Goal: Use online tool/utility: Use online tool/utility

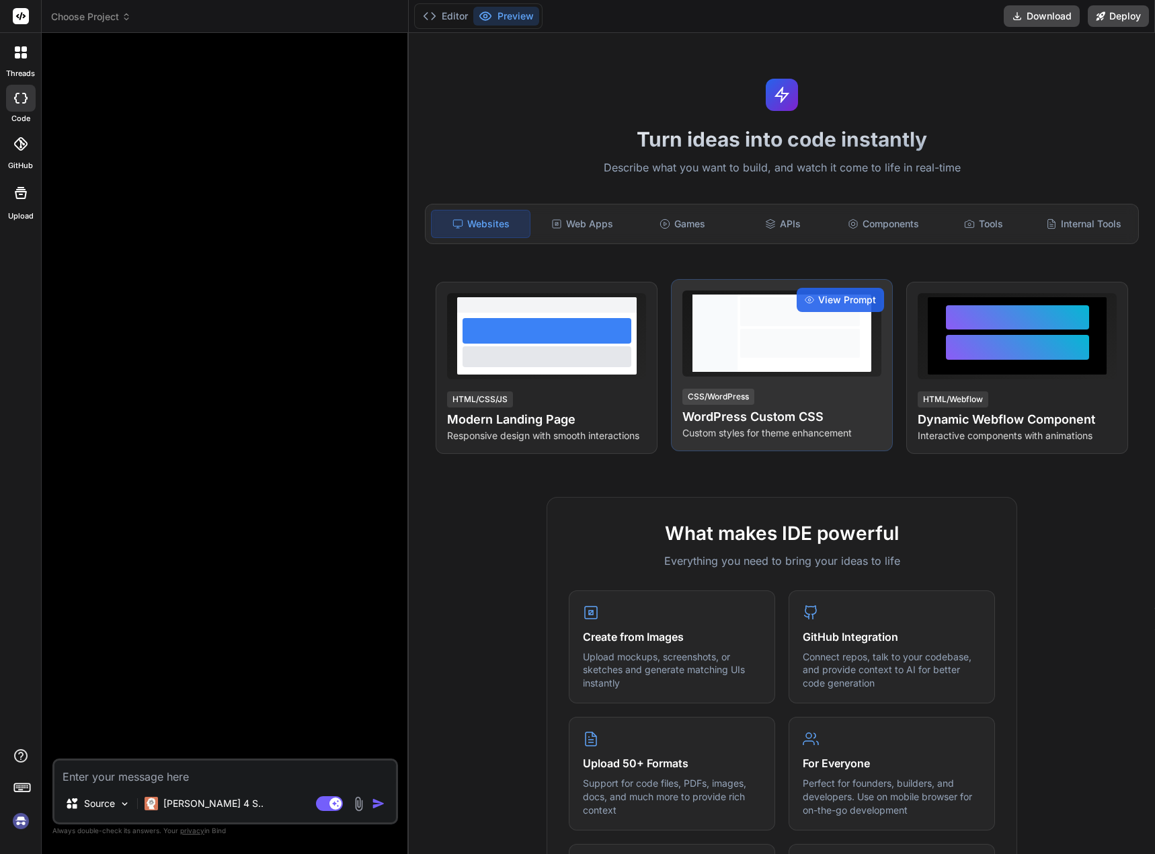
click at [754, 397] on div "CSS/WordPress WordPress Custom CSS Custom styles for theme enhancement" at bounding box center [782, 413] width 199 height 52
click at [833, 293] on span "View Prompt" at bounding box center [847, 299] width 58 height 13
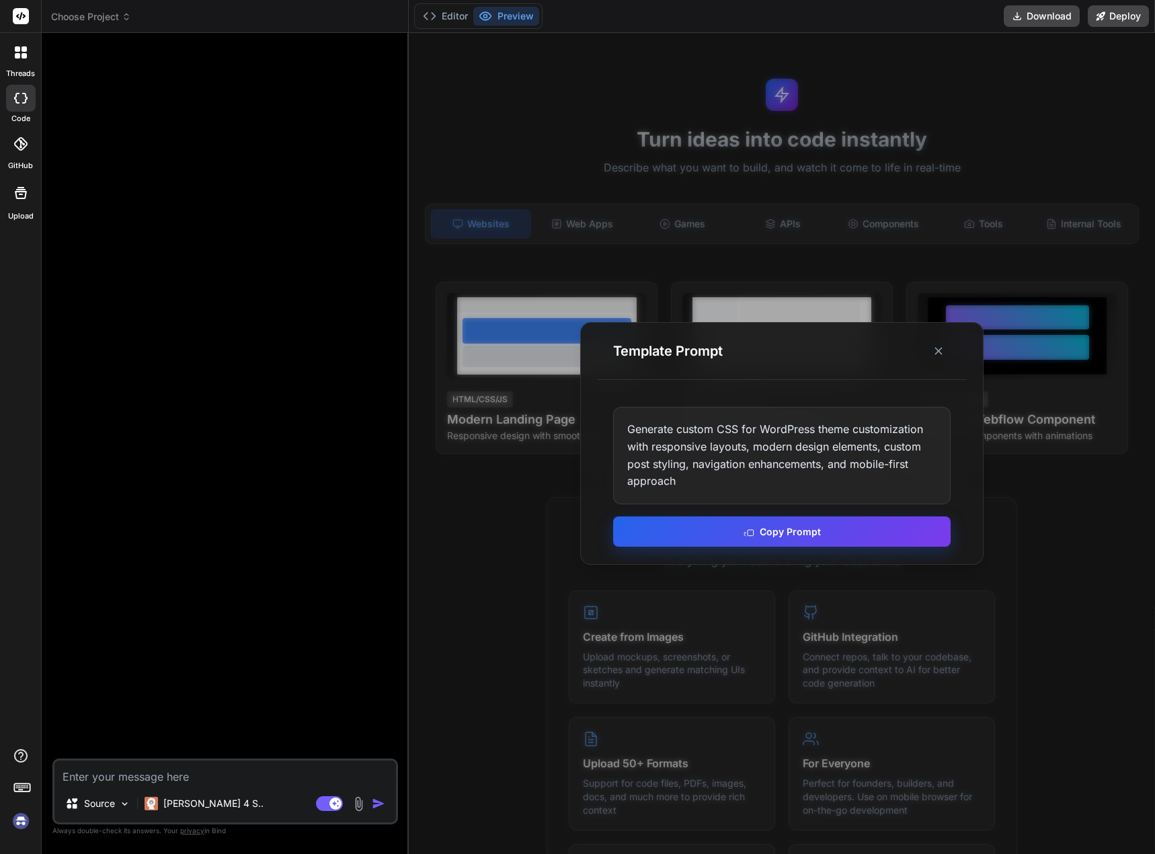
click at [715, 527] on button "Copy Prompt" at bounding box center [782, 531] width 338 height 30
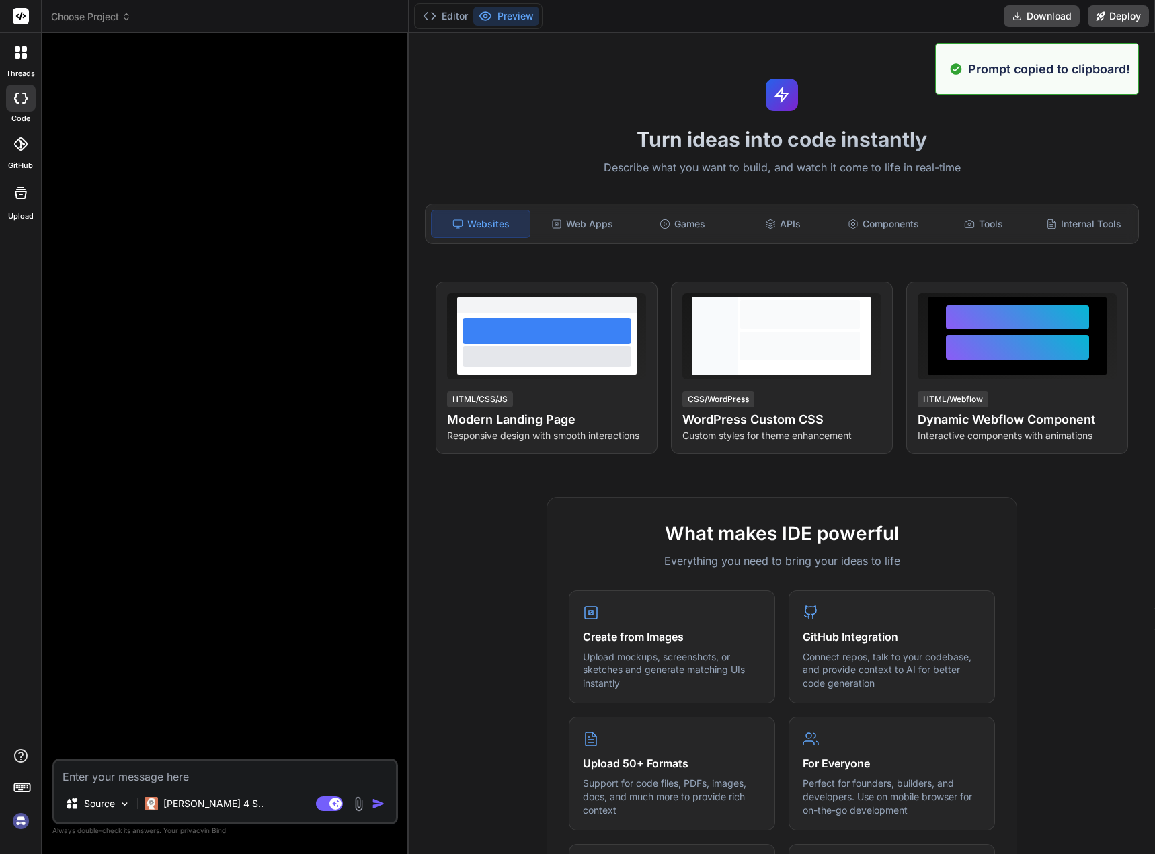
paste textarea "Generate custom CSS for WordPress theme customization with responsive layouts, …"
type textarea "Generate custom CSS for WordPress theme customization with responsive layouts, …"
type textarea "x"
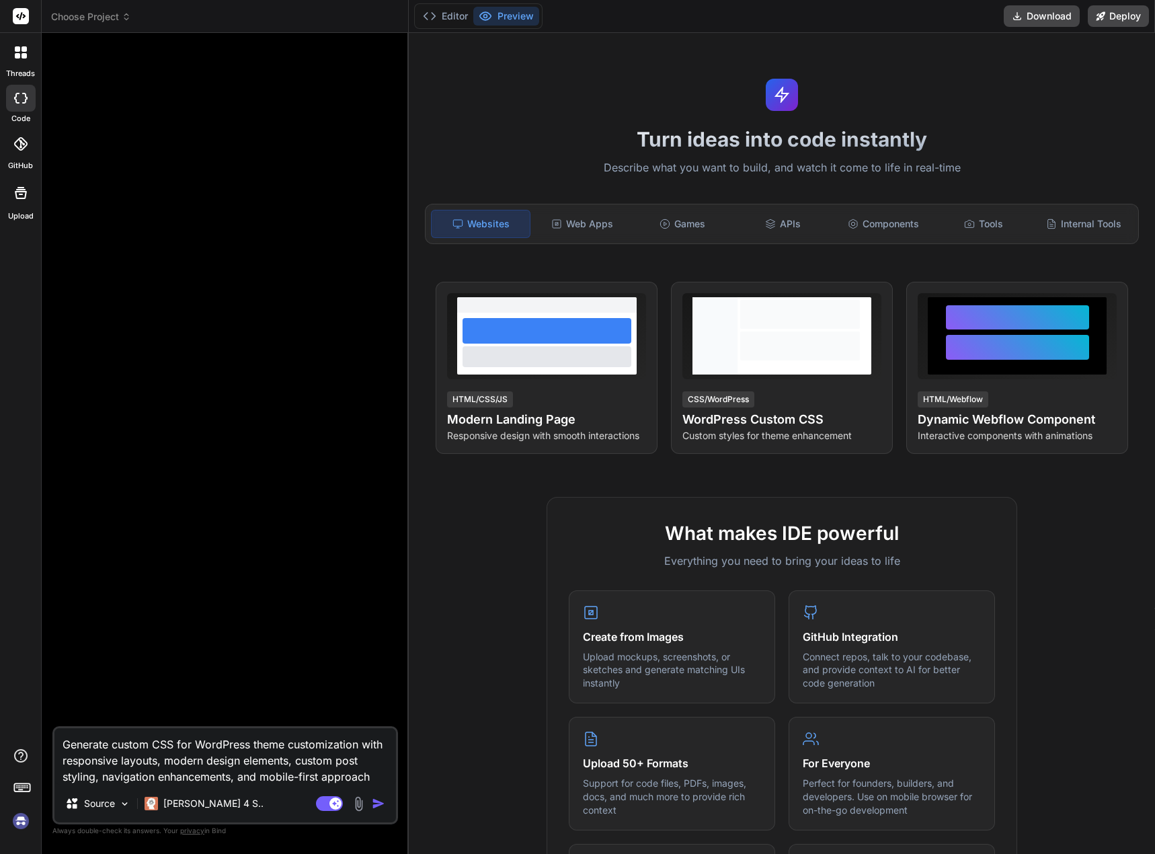
type textarea "Generate custom CSS for WordPress theme customization with responsive layouts, …"
click at [376, 803] on img "button" at bounding box center [378, 803] width 13 height 13
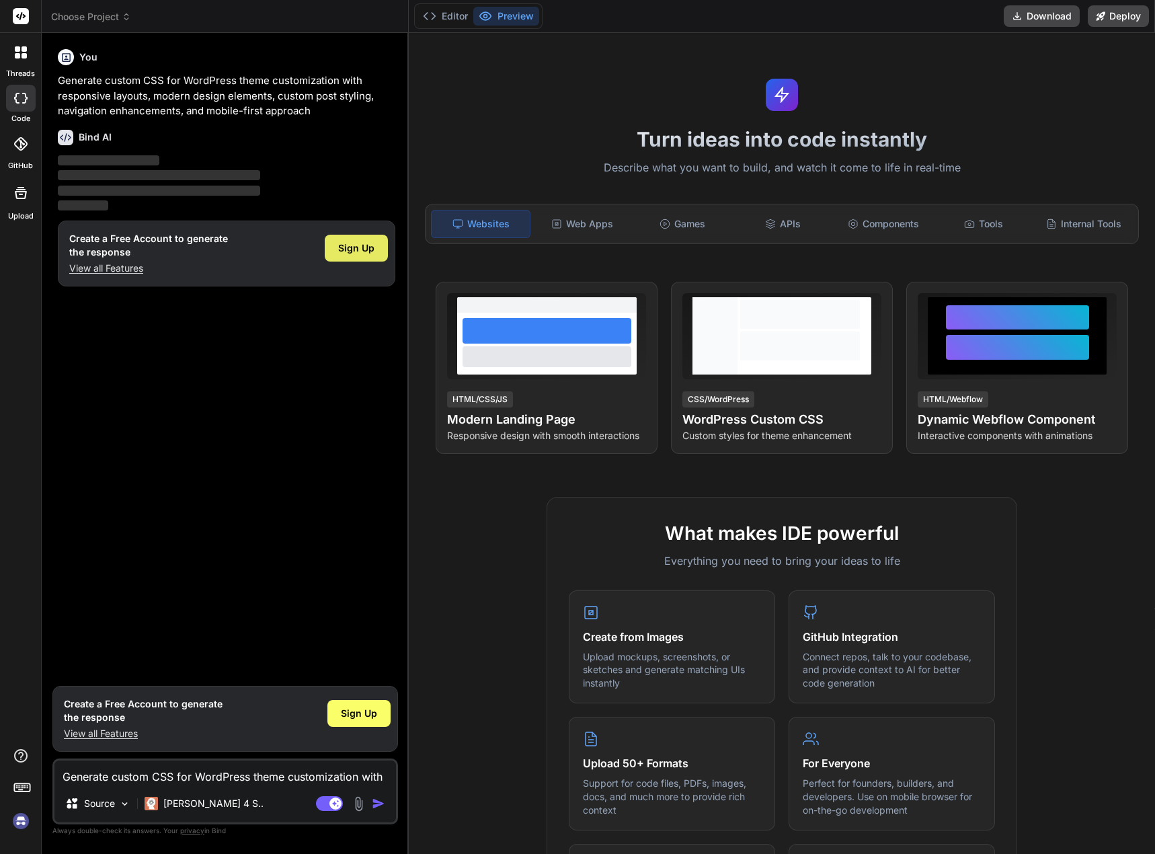
click at [358, 246] on span "Sign Up" at bounding box center [356, 247] width 36 height 13
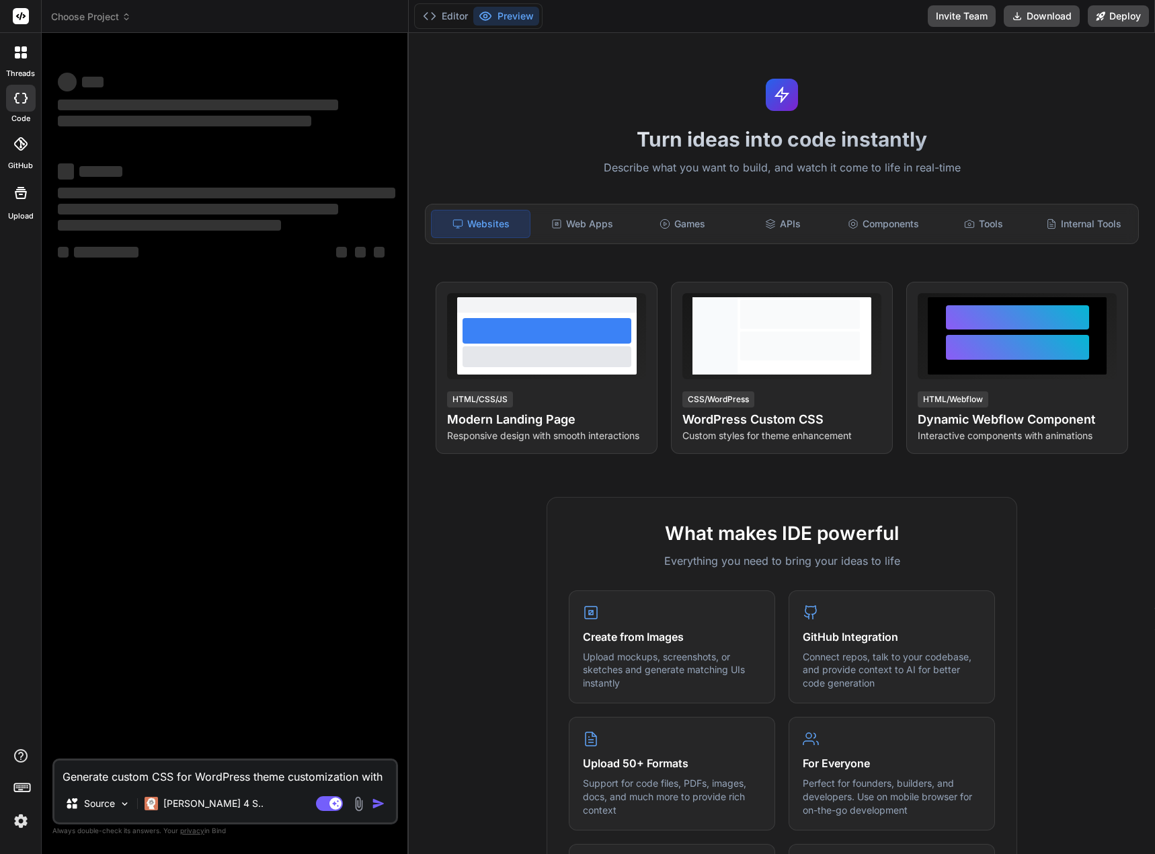
type textarea "x"
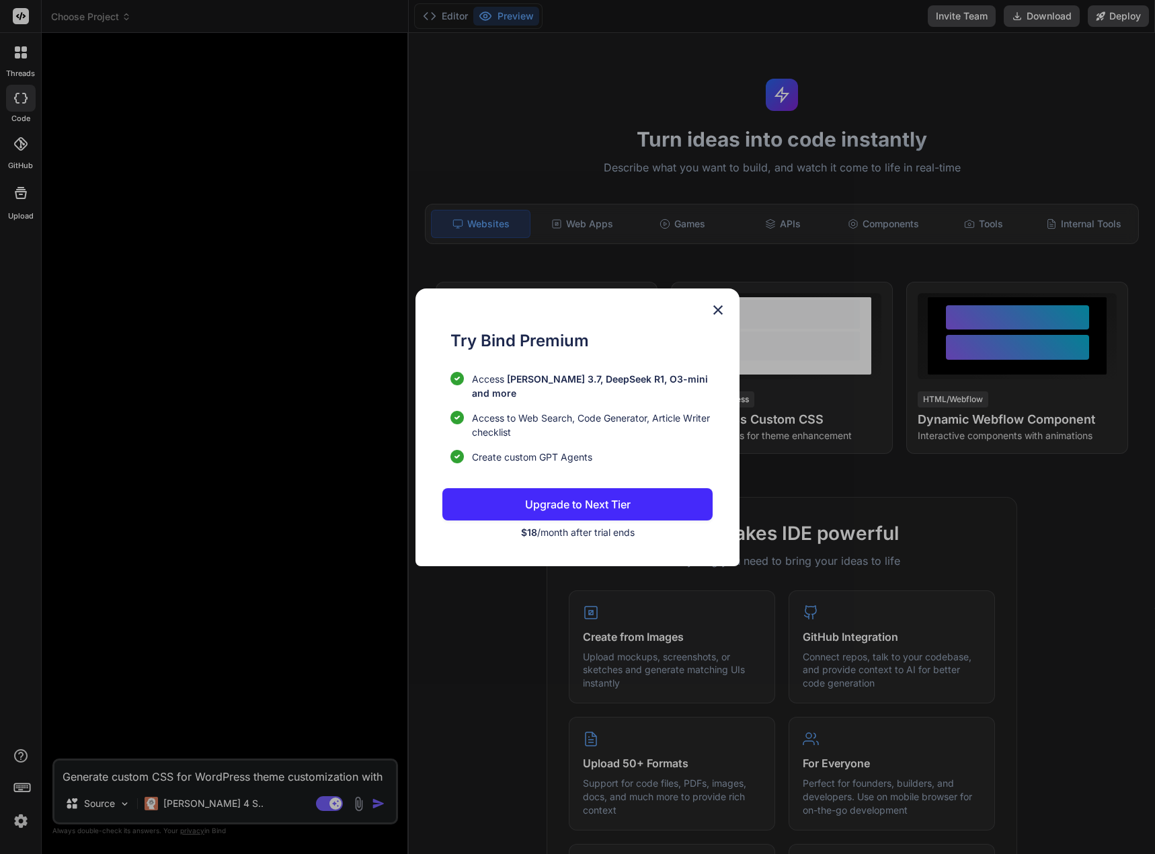
click at [710, 326] on div "Try Bind Premium Access Claude 3.7, DeepSeek R1, O3-mini and more Access to Web…" at bounding box center [577, 427] width 323 height 278
click at [715, 318] on img at bounding box center [718, 310] width 16 height 16
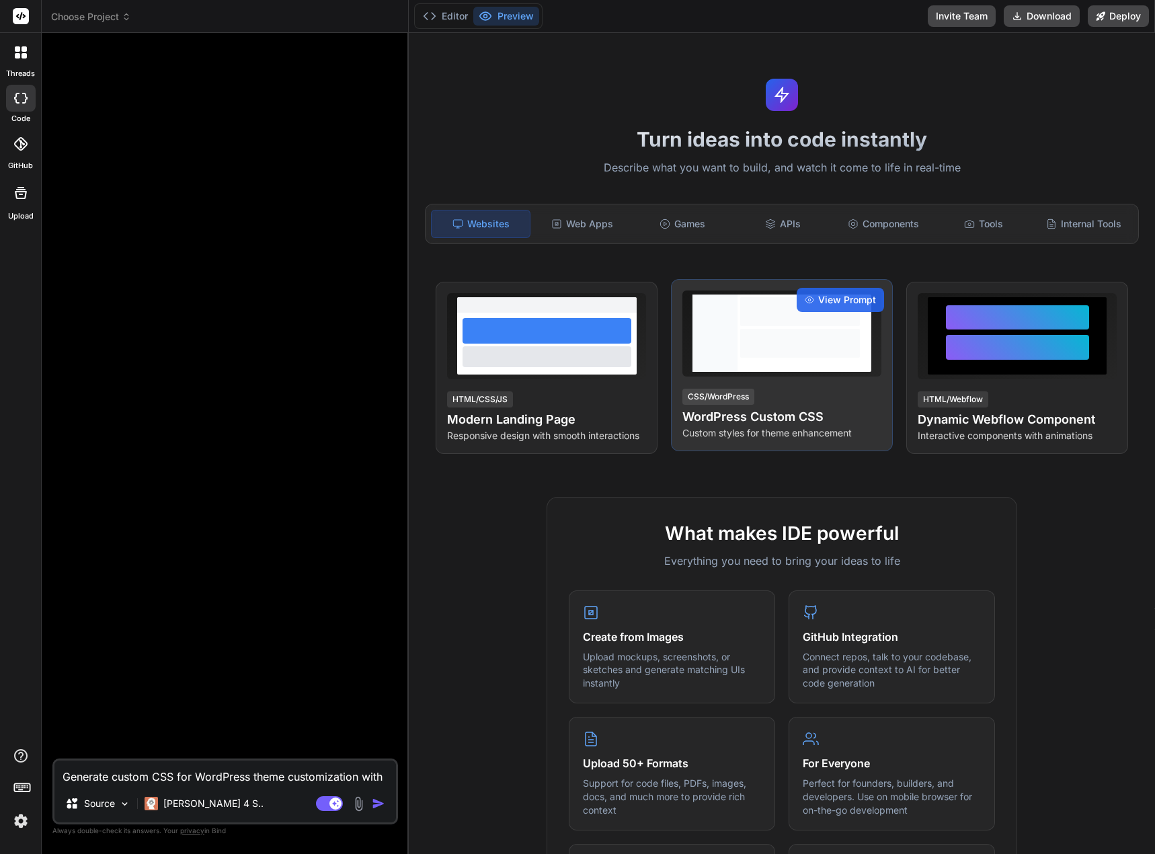
click at [732, 391] on div "CSS/WordPress" at bounding box center [719, 397] width 72 height 16
click at [820, 297] on span "View Prompt" at bounding box center [847, 299] width 58 height 13
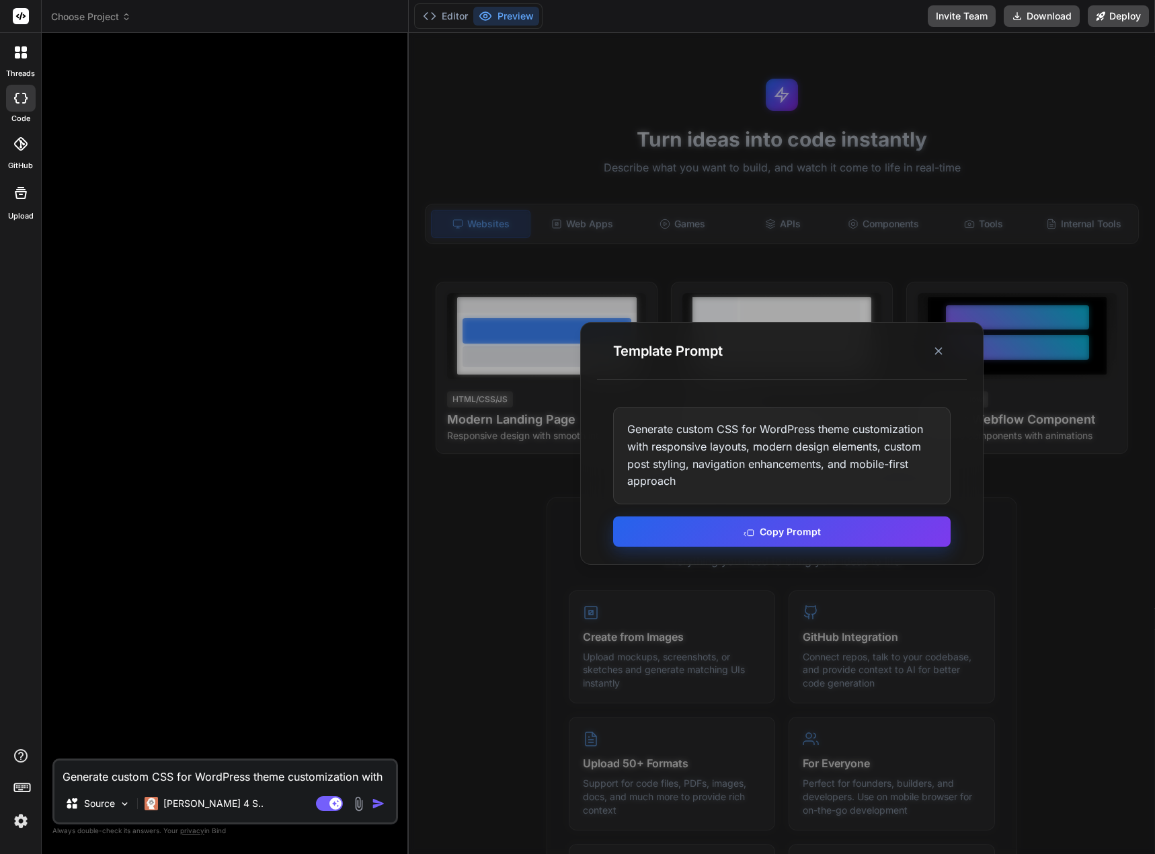
click at [734, 530] on button "Copy Prompt" at bounding box center [782, 531] width 338 height 30
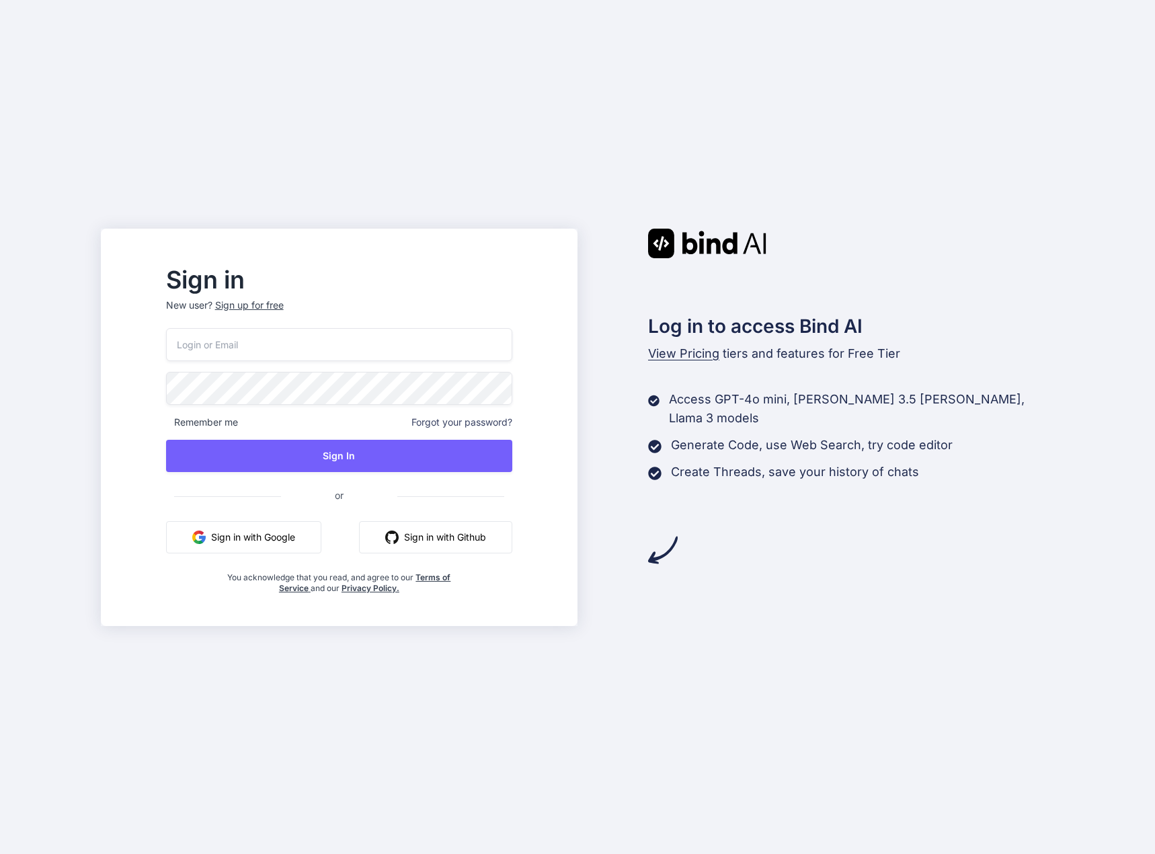
click at [0, 853] on div at bounding box center [0, 854] width 0 height 0
click at [302, 537] on button "Sign in with Google" at bounding box center [243, 537] width 155 height 32
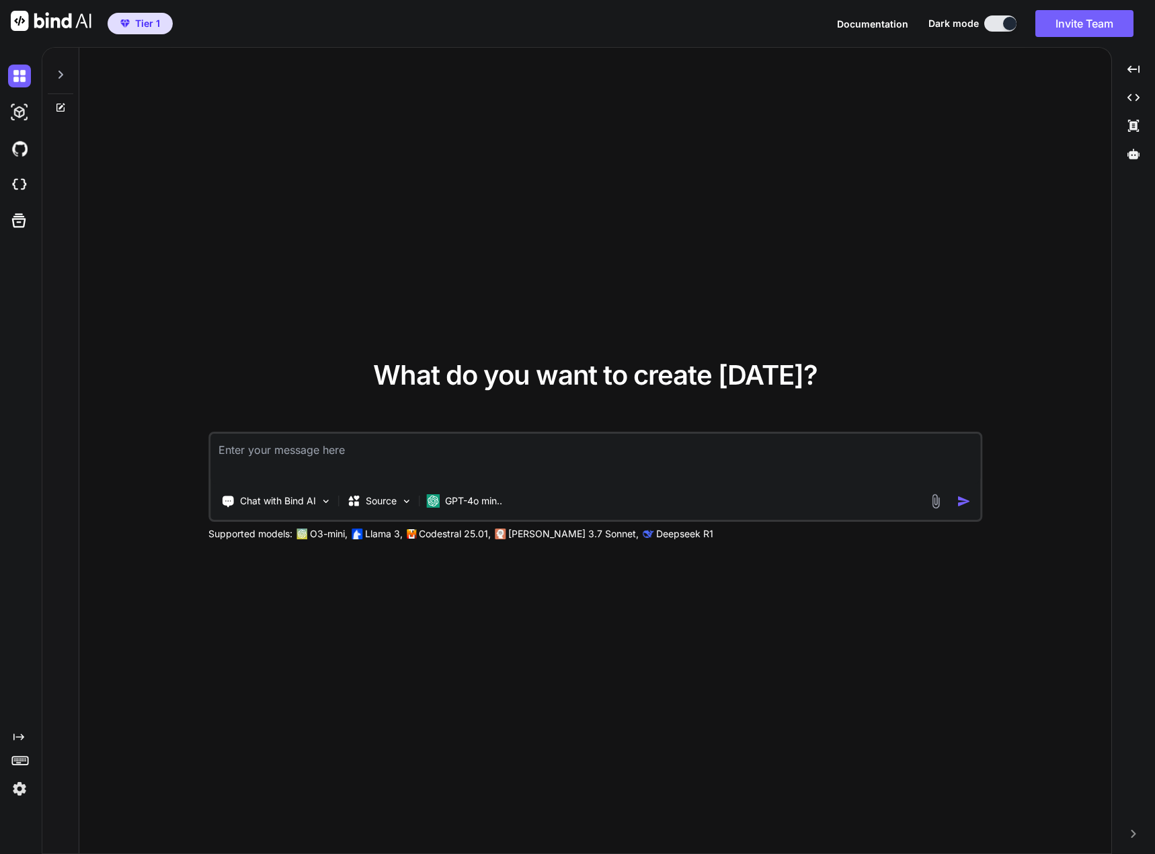
type textarea "x"
type textarea "Generate custom CSS for WordPress theme customization with responsive layouts, …"
type textarea "x"
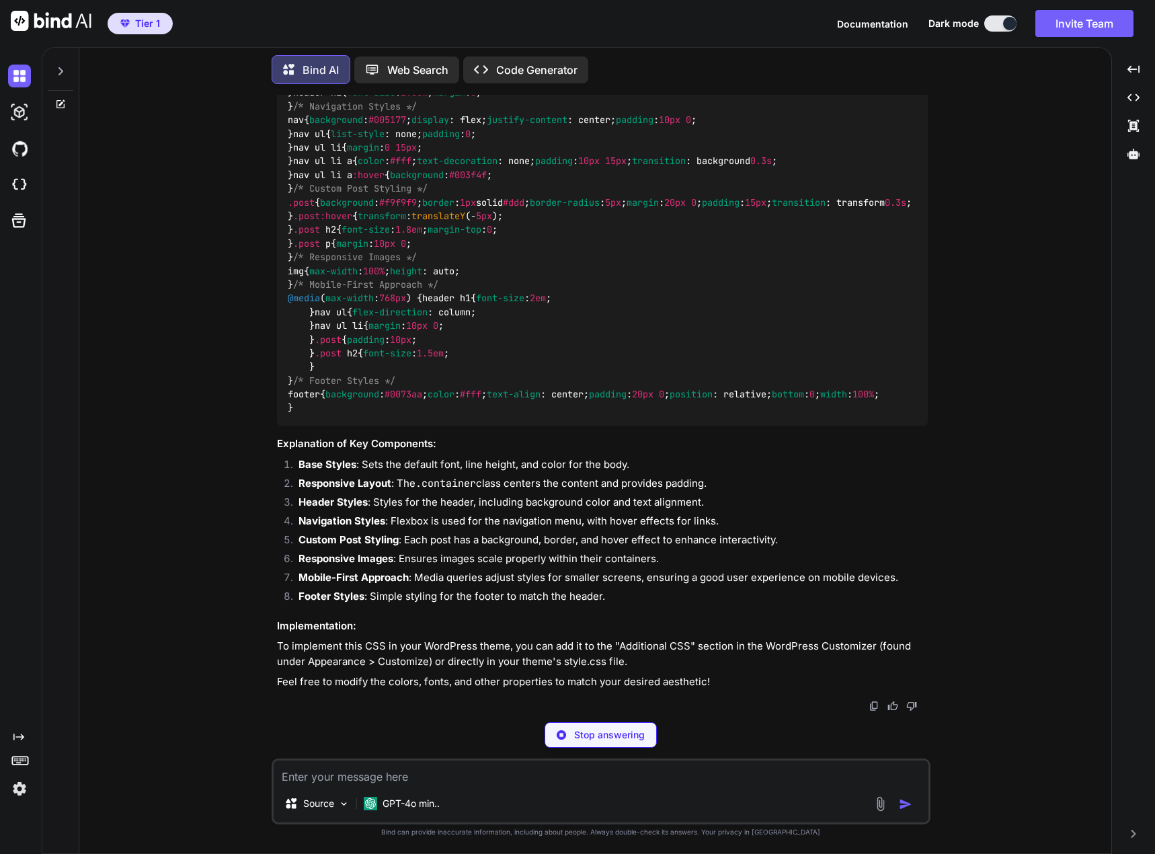
scroll to position [819, 0]
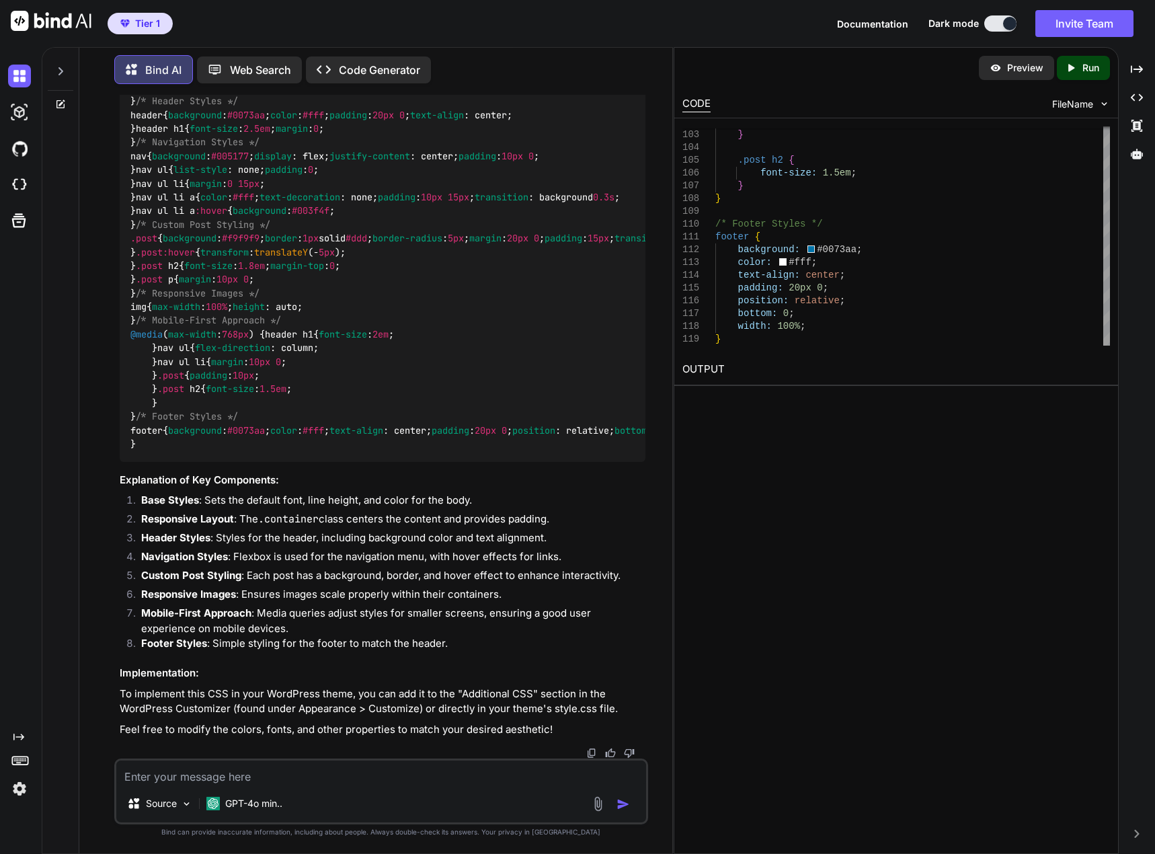
click at [1096, 81] on div "Preview Created with Pixso. Run" at bounding box center [896, 68] width 444 height 40
